Goal: Transaction & Acquisition: Purchase product/service

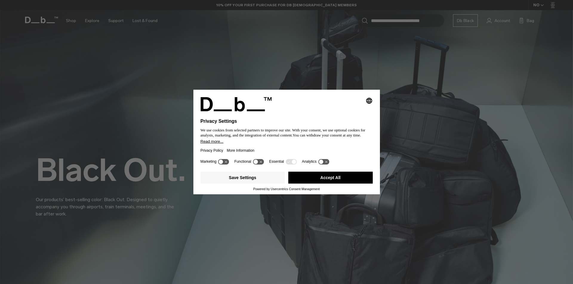
click at [352, 177] on button "Accept All" at bounding box center [330, 178] width 84 height 12
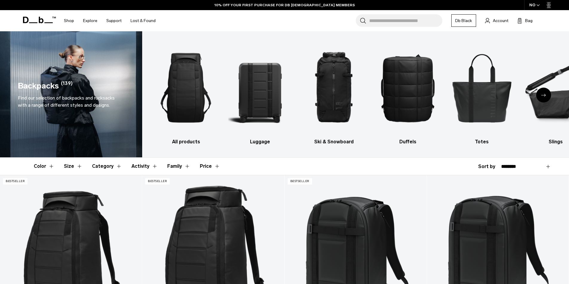
click at [534, 4] on div "NO" at bounding box center [534, 5] width 21 height 10
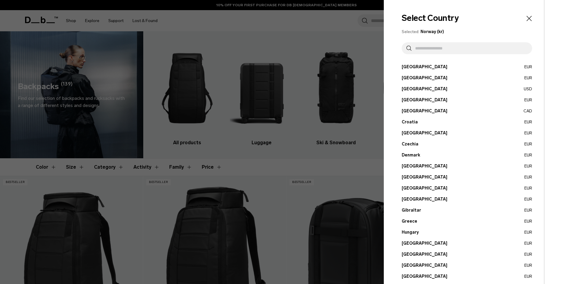
click at [338, 21] on div at bounding box center [286, 142] width 573 height 284
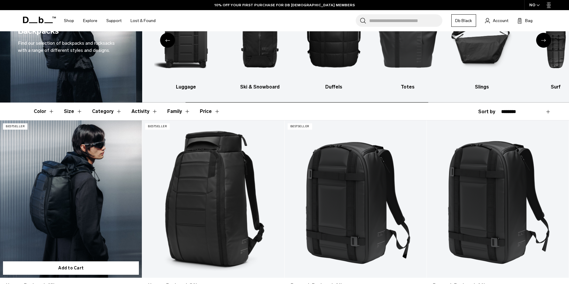
scroll to position [119, 0]
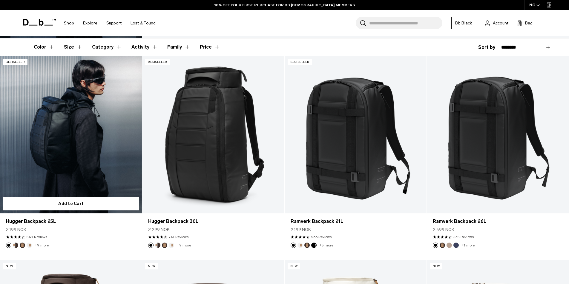
click at [30, 156] on link "Hugger Backpack 25L" at bounding box center [71, 135] width 142 height 158
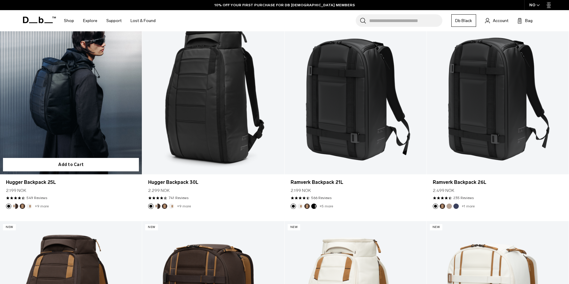
click at [28, 123] on link "Hugger Backpack 25L" at bounding box center [71, 96] width 142 height 158
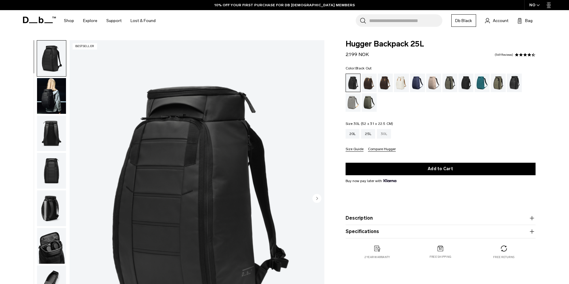
click at [383, 136] on div "30L" at bounding box center [384, 134] width 14 height 10
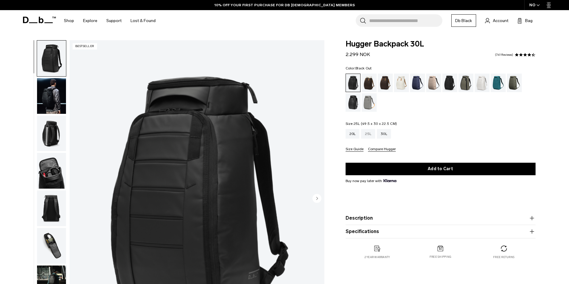
click at [368, 137] on div "25L" at bounding box center [368, 134] width 14 height 10
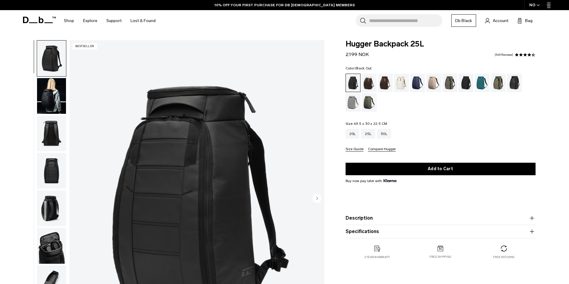
click at [54, 100] on img "button" at bounding box center [51, 96] width 29 height 36
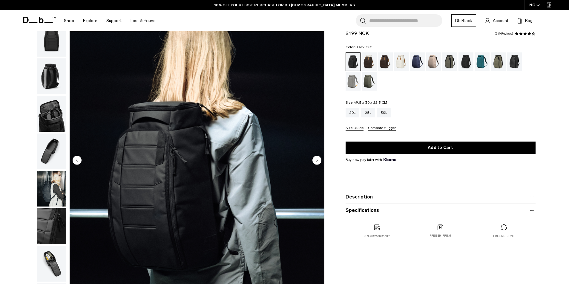
scroll to position [90, 0]
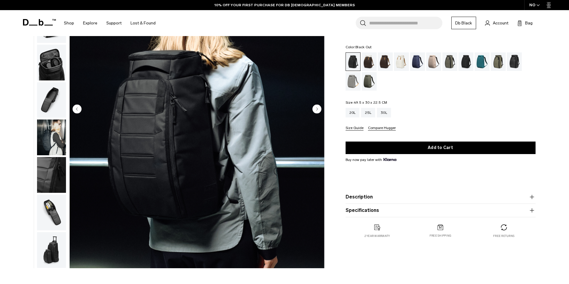
click at [322, 108] on img "2 / 11" at bounding box center [197, 110] width 255 height 318
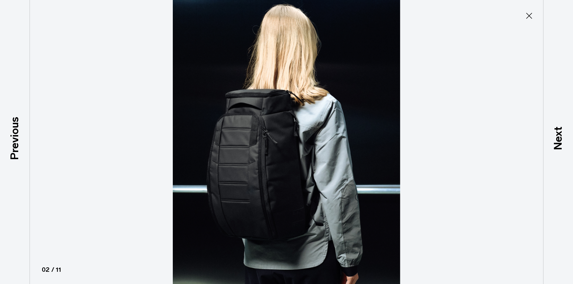
click at [528, 19] on icon at bounding box center [529, 16] width 10 height 10
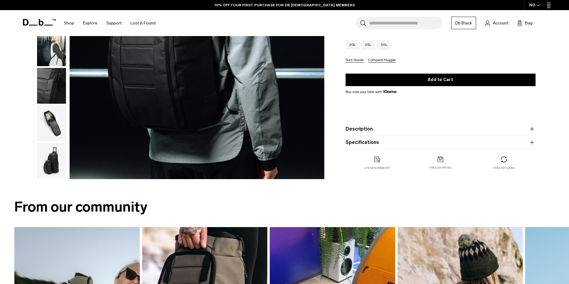
scroll to position [179, 0]
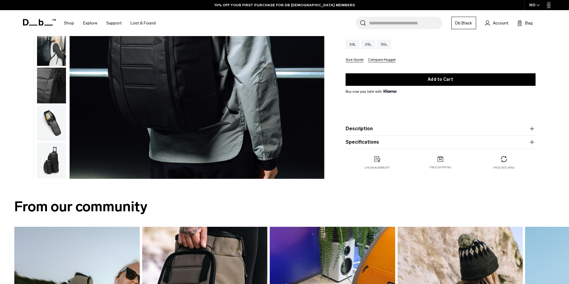
click at [51, 128] on img "button" at bounding box center [51, 123] width 29 height 36
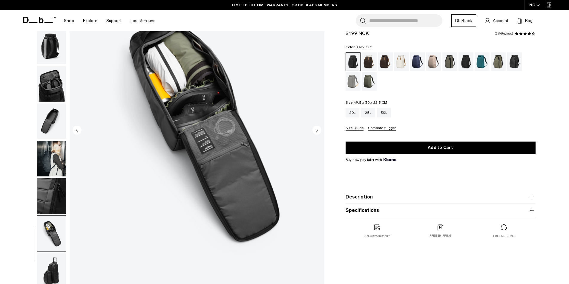
scroll to position [0, 0]
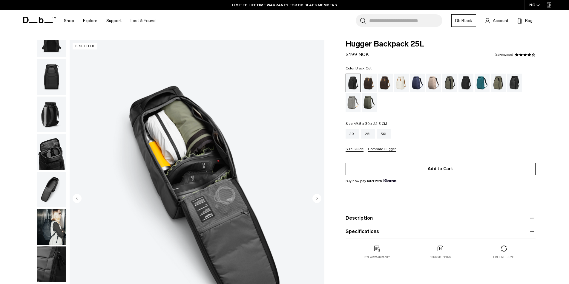
click at [453, 165] on button "Add to Cart" at bounding box center [440, 169] width 190 height 13
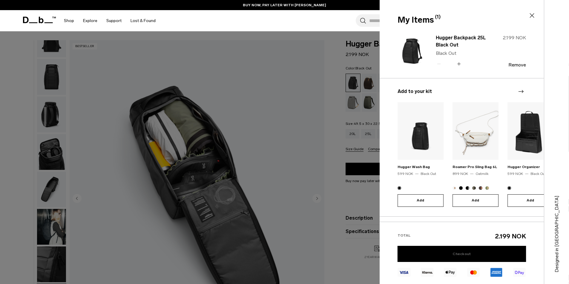
click at [488, 251] on link "Checkout" at bounding box center [461, 254] width 128 height 16
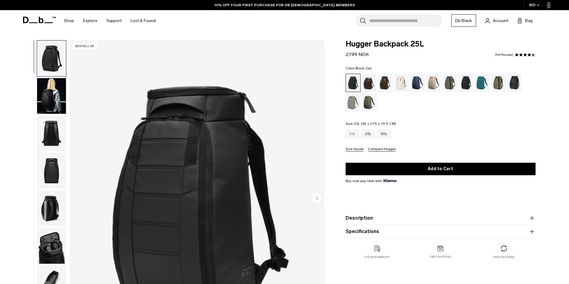
click at [348, 135] on div "20L" at bounding box center [352, 134] width 14 height 10
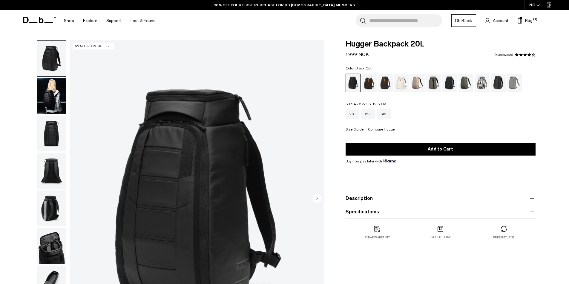
click at [51, 91] on img "button" at bounding box center [51, 96] width 29 height 36
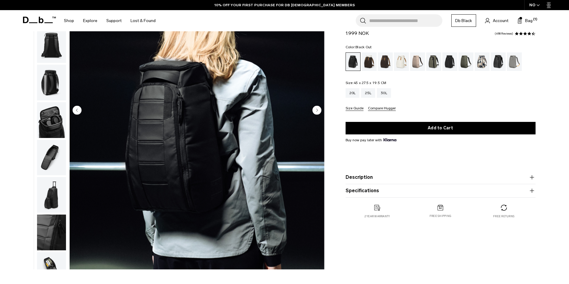
scroll to position [90, 0]
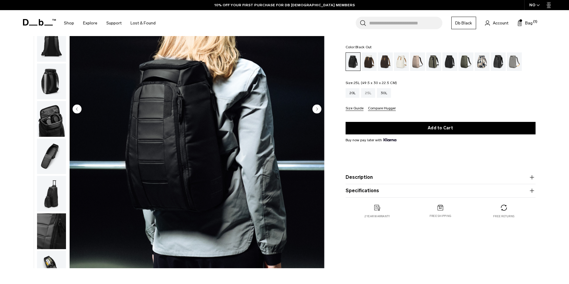
click at [369, 94] on div "25L" at bounding box center [368, 93] width 14 height 10
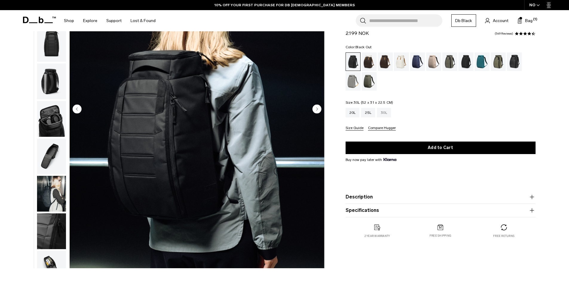
click at [384, 110] on div "30L" at bounding box center [384, 113] width 14 height 10
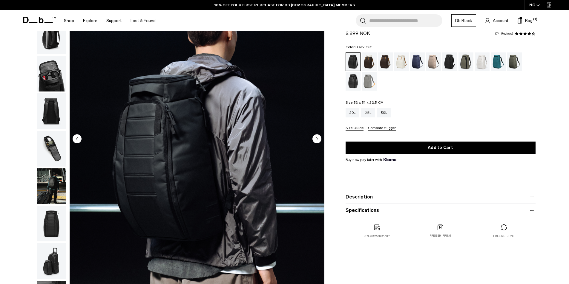
click at [368, 111] on div "25L" at bounding box center [368, 113] width 14 height 10
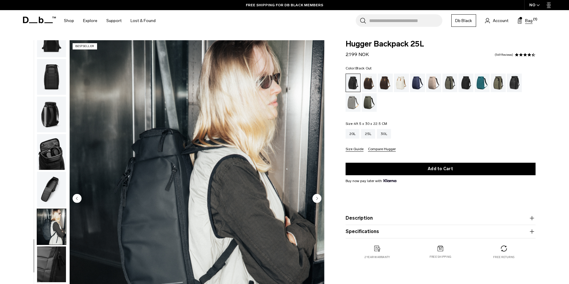
click at [526, 22] on span "Bag" at bounding box center [528, 21] width 7 height 6
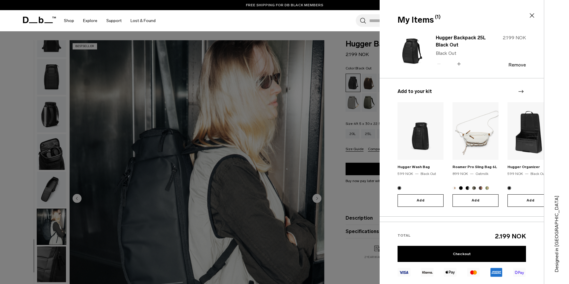
click at [298, 6] on link "FREE SHIPPING FOR DB BLACK MEMBERS" at bounding box center [284, 4] width 77 height 5
click at [338, 60] on div at bounding box center [284, 142] width 569 height 284
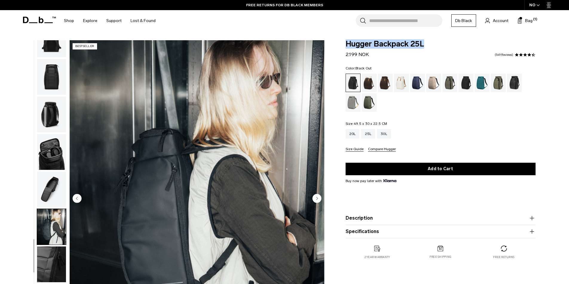
drag, startPoint x: 440, startPoint y: 45, endPoint x: 343, endPoint y: 40, distance: 96.8
click at [343, 40] on body "Skip to content BUY NOW, PAY LATER WITH [PERSON_NAME] 10% OFF YOUR FIRST PURCHA…" at bounding box center [284, 142] width 569 height 284
copy span "Hugger Backpack 25L"
click at [528, 23] on span "Bag" at bounding box center [528, 21] width 7 height 6
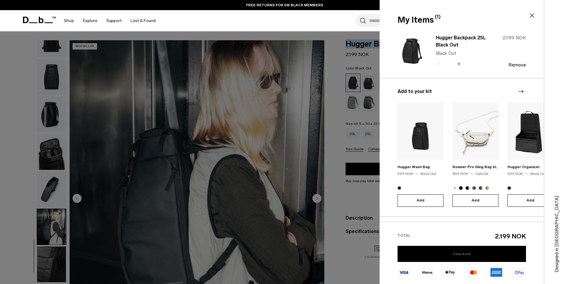
click at [470, 247] on link "Checkout" at bounding box center [461, 254] width 128 height 16
